Goal: Information Seeking & Learning: Find specific page/section

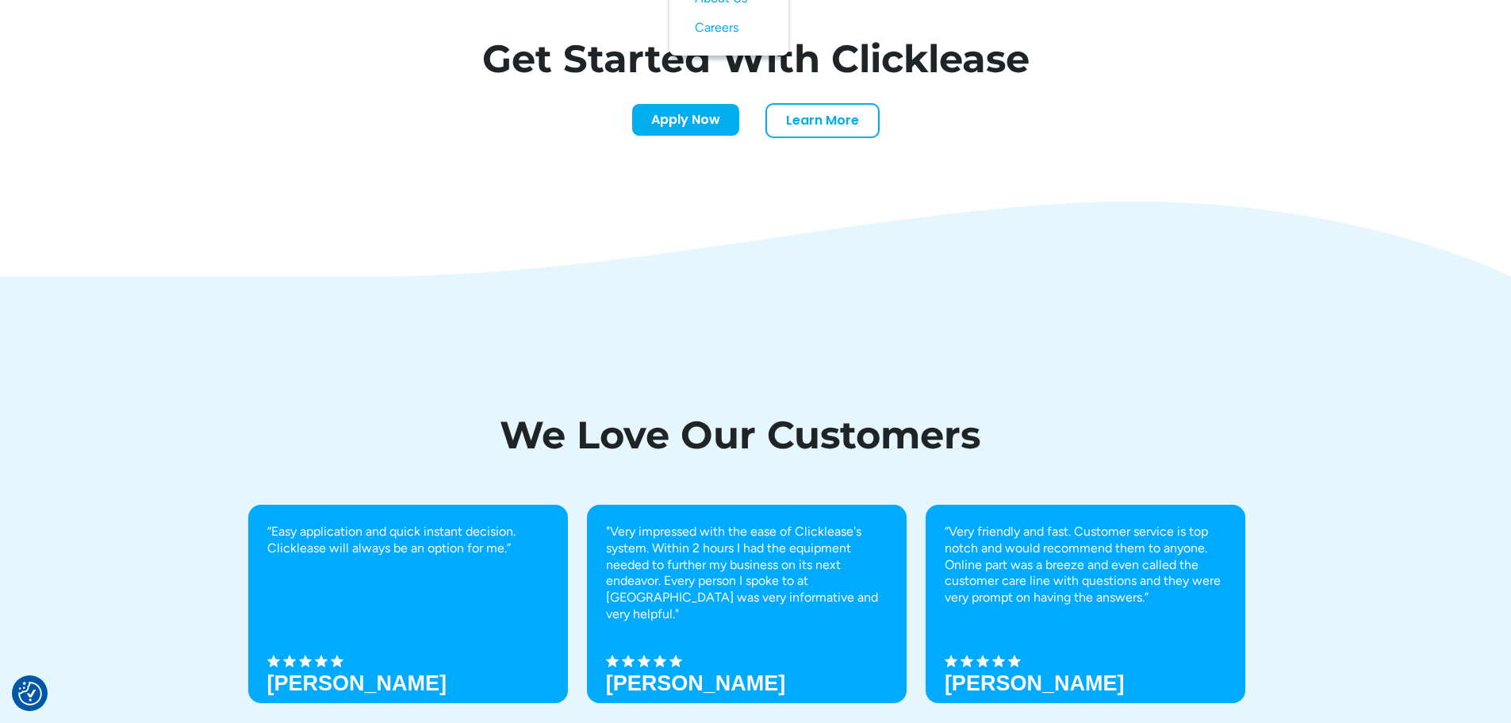
scroll to position [5542, 0]
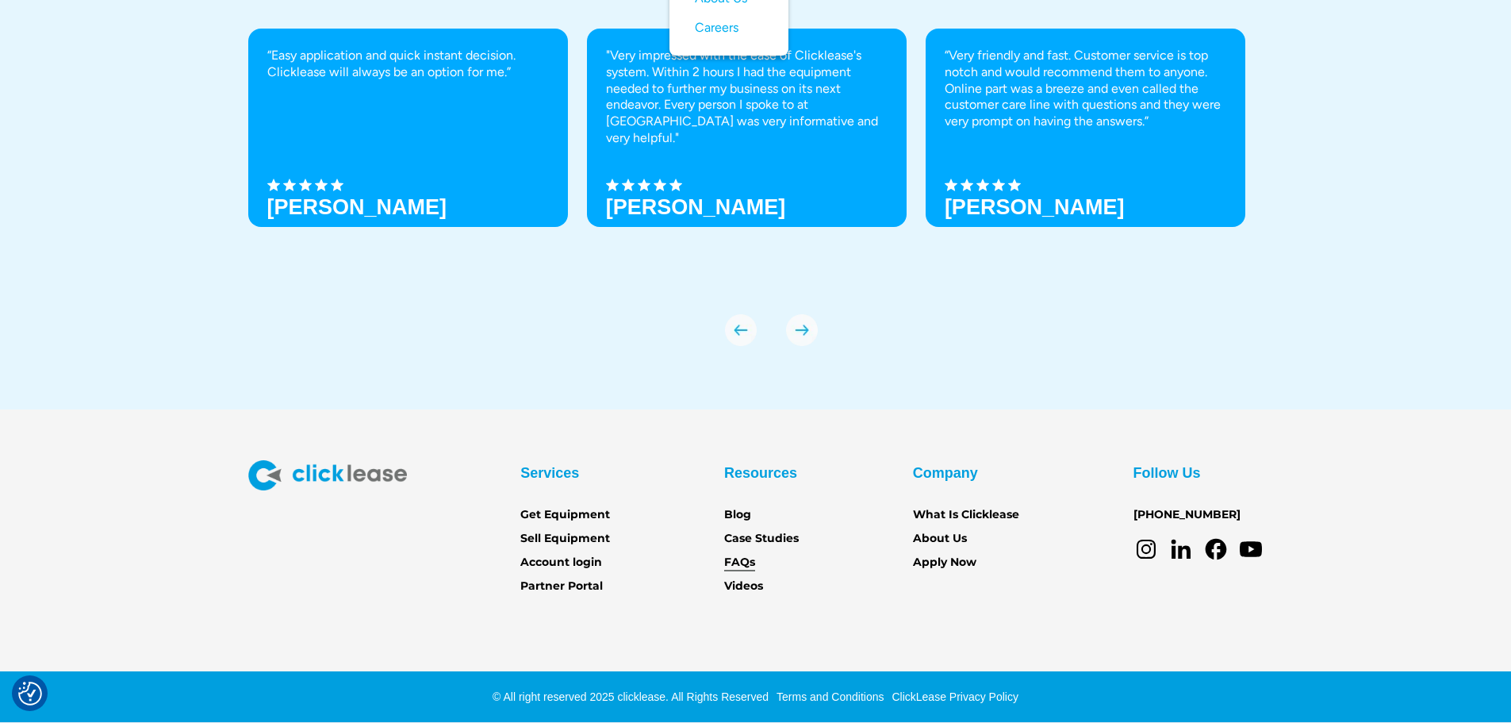
click at [735, 558] on link "FAQs" at bounding box center [739, 562] width 31 height 17
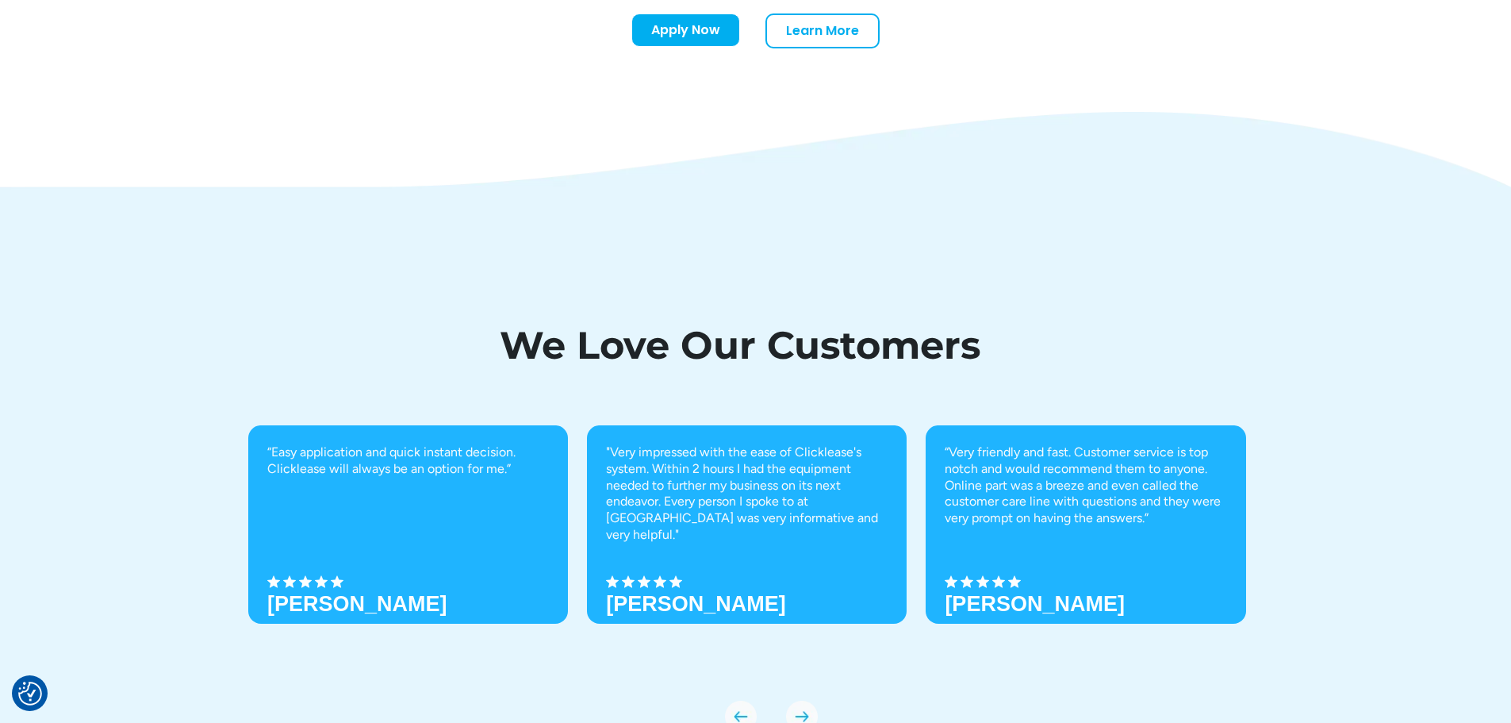
scroll to position [5542, 0]
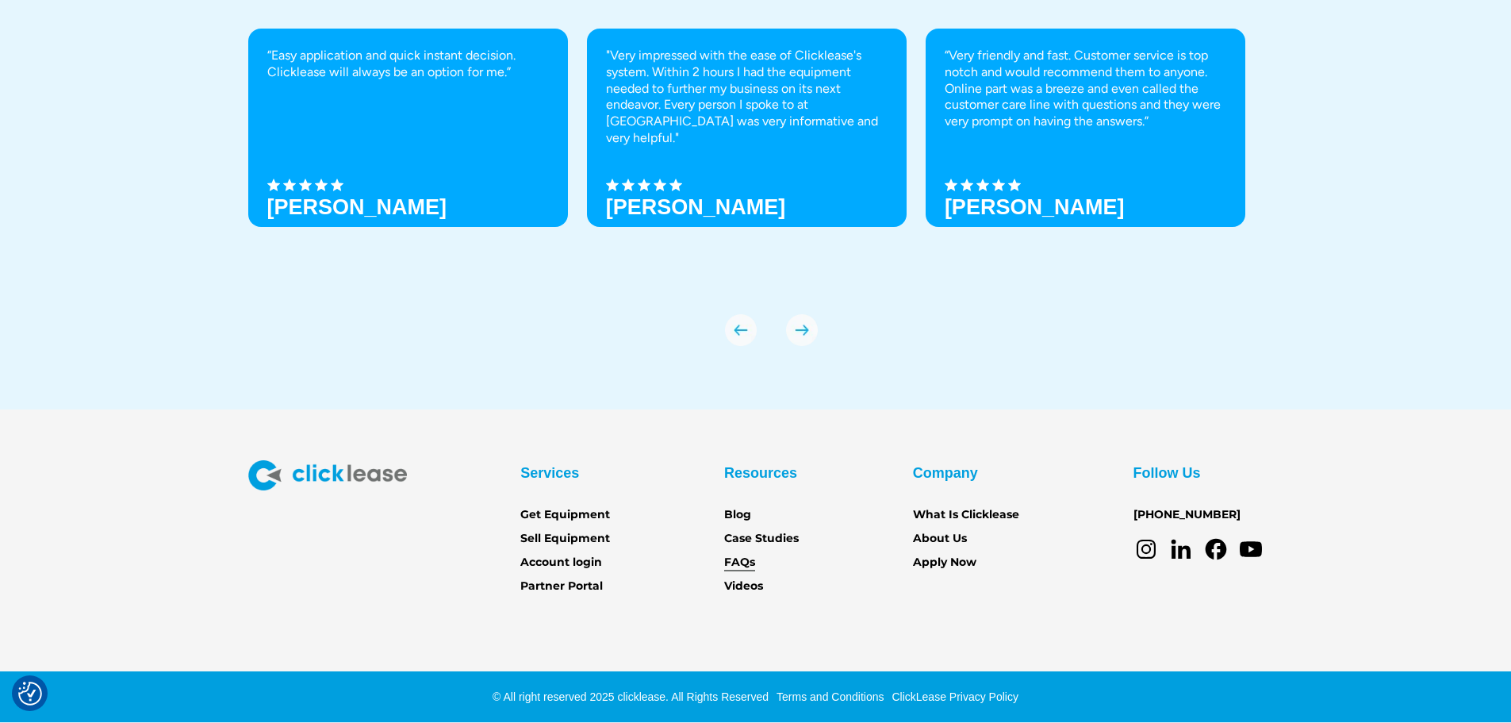
click at [742, 564] on link "FAQs" at bounding box center [739, 562] width 31 height 17
